Goal: Information Seeking & Learning: Learn about a topic

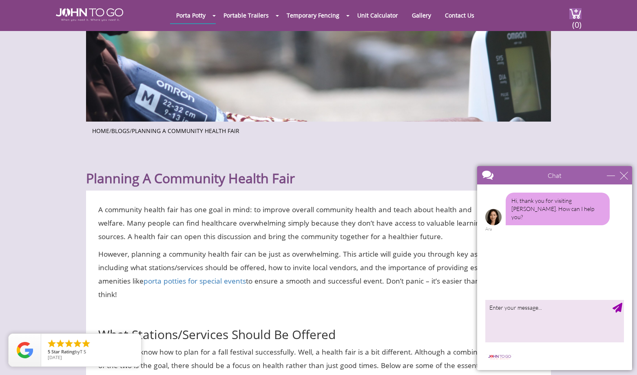
scroll to position [122, 0]
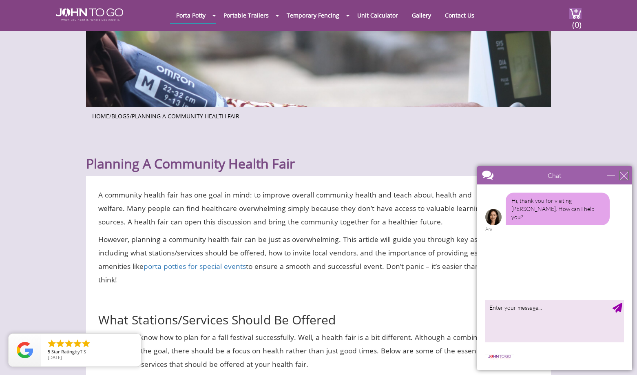
click at [624, 174] on div "close" at bounding box center [624, 175] width 8 height 8
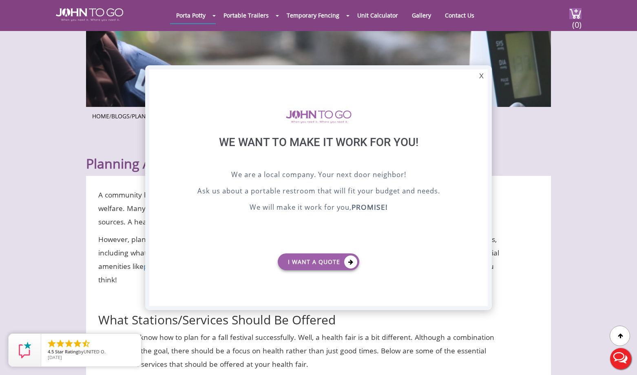
scroll to position [0, 0]
click at [482, 75] on div "X" at bounding box center [481, 76] width 13 height 14
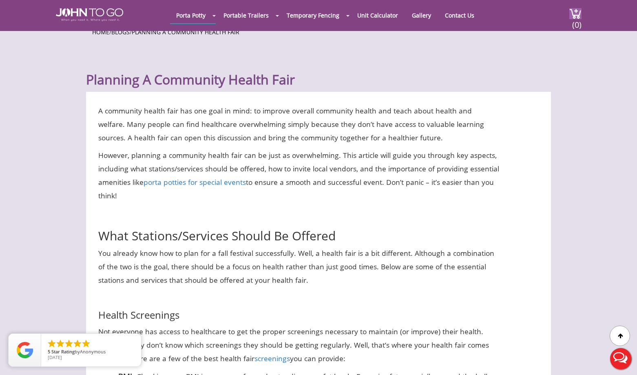
scroll to position [204, 0]
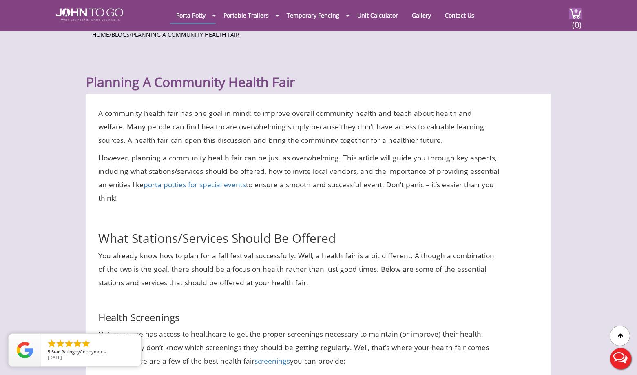
drag, startPoint x: 97, startPoint y: 111, endPoint x: 503, endPoint y: 199, distance: 415.2
drag, startPoint x: 503, startPoint y: 199, endPoint x: 497, endPoint y: 144, distance: 55.0
copy div "A community health fair has one goal in mind: to improve overall community heal…"
click at [480, 223] on h2 "What Stations/Services Should Be Offered" at bounding box center [299, 229] width 402 height 32
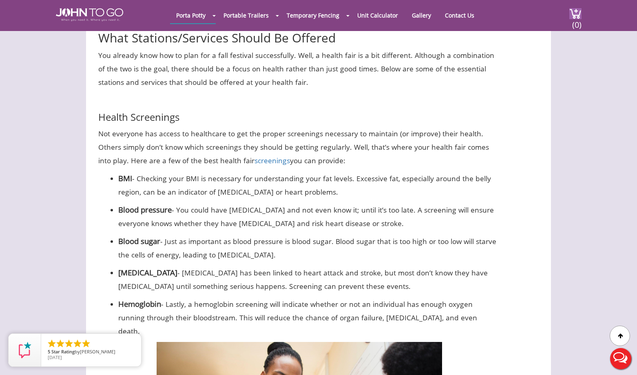
scroll to position [408, 0]
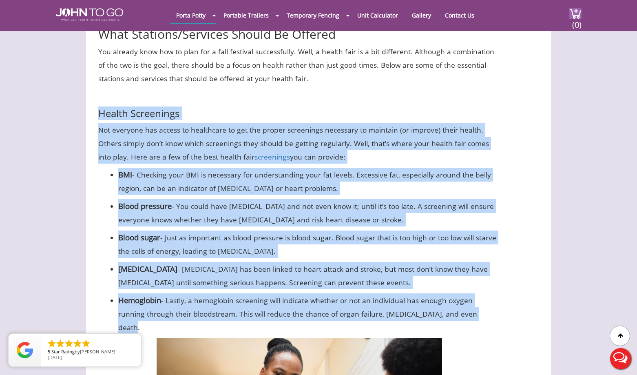
drag, startPoint x: 99, startPoint y: 113, endPoint x: 508, endPoint y: 315, distance: 456.6
drag, startPoint x: 508, startPoint y: 315, endPoint x: 516, endPoint y: 228, distance: 88.0
copy div "Loremi Dolorsitam Con adipisci eli seddoe te incididunt ut lab etd magnaa enima…"
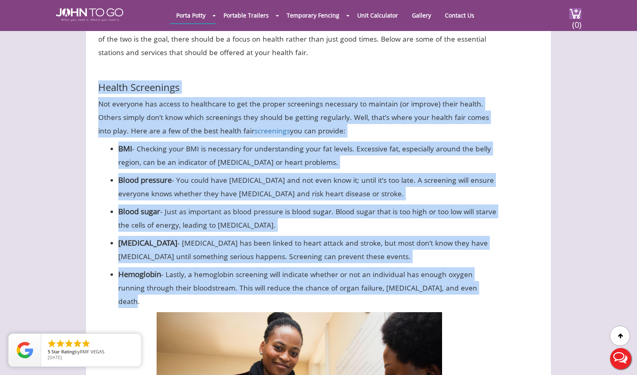
scroll to position [571, 0]
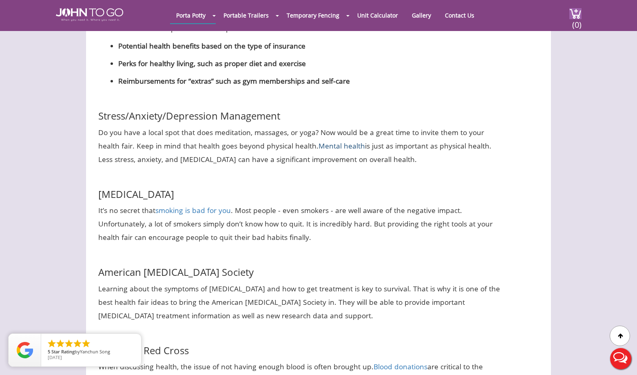
scroll to position [1469, 0]
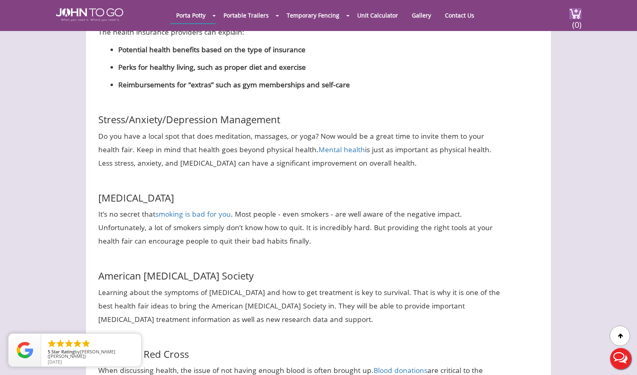
drag, startPoint x: 101, startPoint y: 105, endPoint x: 426, endPoint y: 176, distance: 333.3
click at [412, 178] on h3 "[MEDICAL_DATA]" at bounding box center [299, 190] width 402 height 25
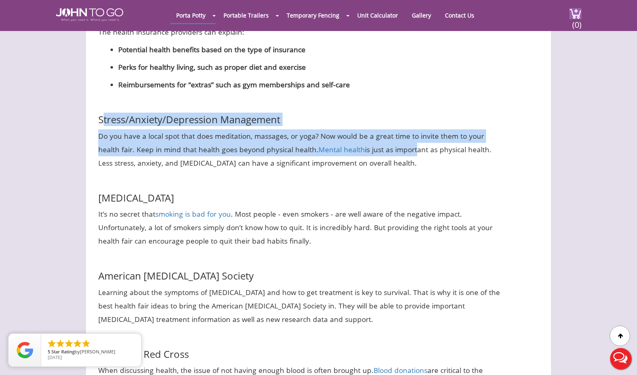
drag, startPoint x: 104, startPoint y: 106, endPoint x: 411, endPoint y: 134, distance: 308.1
drag, startPoint x: 411, startPoint y: 134, endPoint x: 358, endPoint y: 98, distance: 64.3
click at [361, 100] on h3 "Stress/Anxiety/Depression Management" at bounding box center [299, 112] width 402 height 25
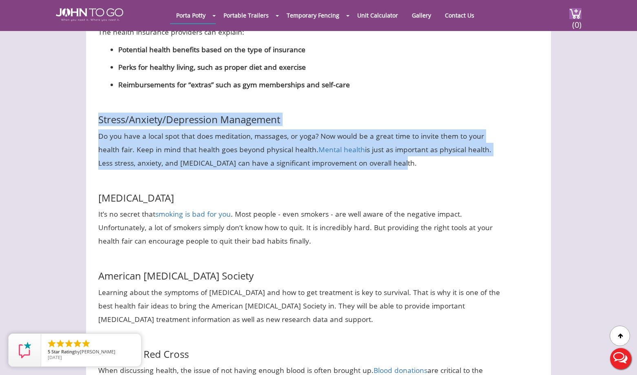
drag, startPoint x: 97, startPoint y: 105, endPoint x: 399, endPoint y: 151, distance: 305.8
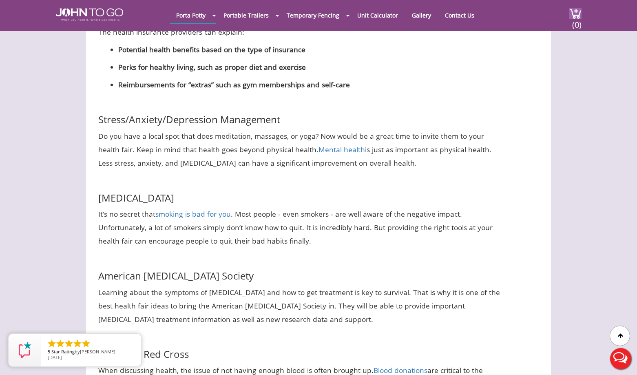
drag, startPoint x: 399, startPoint y: 151, endPoint x: 428, endPoint y: 157, distance: 29.5
drag, startPoint x: 428, startPoint y: 157, endPoint x: 400, endPoint y: 102, distance: 61.3
click at [403, 101] on h3 "Stress/Anxiety/Depression Management" at bounding box center [299, 112] width 402 height 25
drag, startPoint x: 136, startPoint y: 107, endPoint x: 408, endPoint y: 157, distance: 276.9
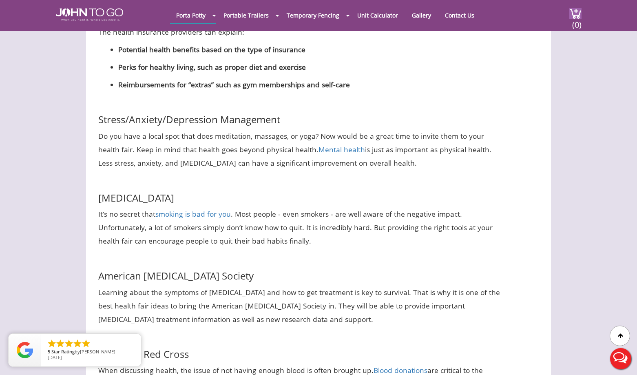
drag, startPoint x: 408, startPoint y: 157, endPoint x: 402, endPoint y: 91, distance: 66.4
click at [404, 100] on h3 "Stress/Anxiety/Depression Management" at bounding box center [299, 112] width 402 height 25
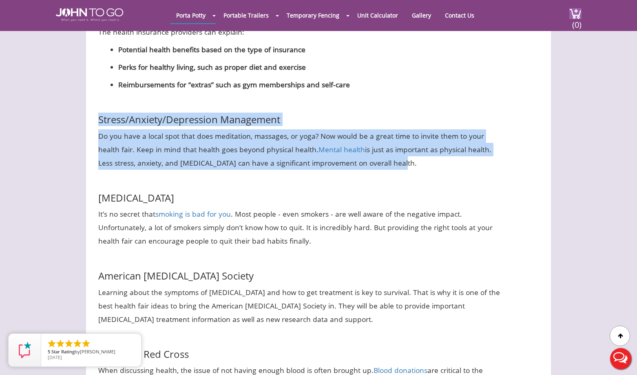
drag, startPoint x: 95, startPoint y: 104, endPoint x: 399, endPoint y: 148, distance: 307.8
drag, startPoint x: 399, startPoint y: 148, endPoint x: 398, endPoint y: 134, distance: 13.5
copy div "Stress/Anxiety/Depression Management Do you have a local spot that does meditat…"
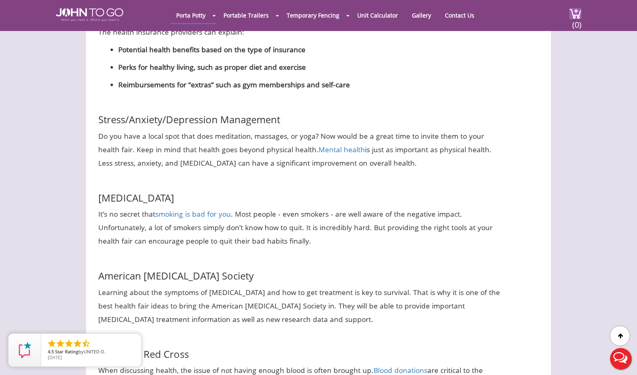
click at [461, 178] on h3 "[MEDICAL_DATA]" at bounding box center [299, 190] width 402 height 25
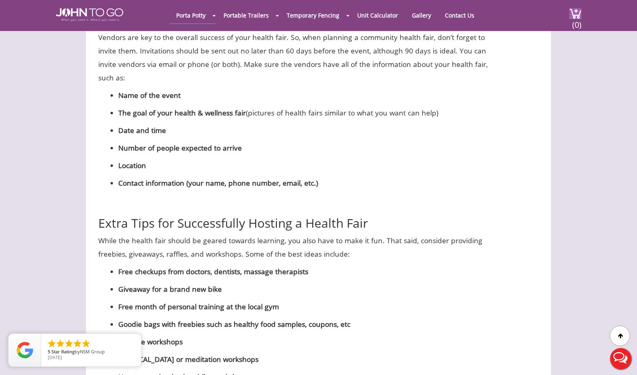
scroll to position [2244, 0]
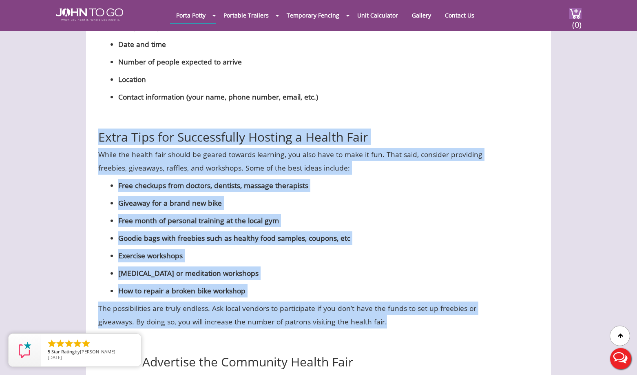
drag, startPoint x: 99, startPoint y: 112, endPoint x: 510, endPoint y: 292, distance: 449.4
drag, startPoint x: 510, startPoint y: 292, endPoint x: 510, endPoint y: 277, distance: 15.1
copy div "Extra Tips for Successfully Hosting a Health Fair While the health fair should …"
click at [465, 249] on p "Exercise workshops" at bounding box center [309, 255] width 382 height 13
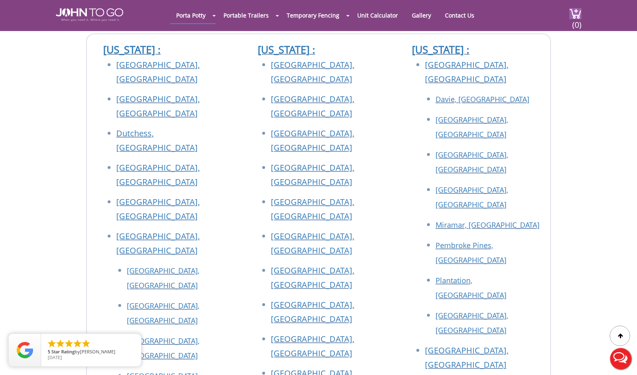
scroll to position [3998, 0]
